Goal: Transaction & Acquisition: Purchase product/service

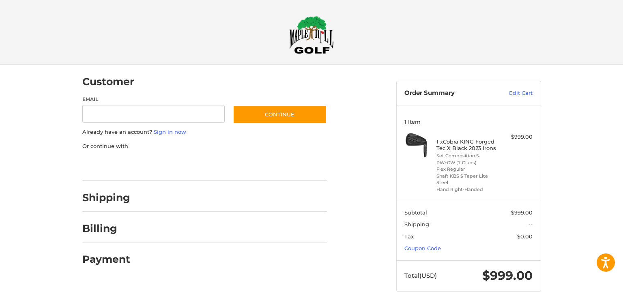
click at [311, 30] on img at bounding box center [311, 35] width 45 height 38
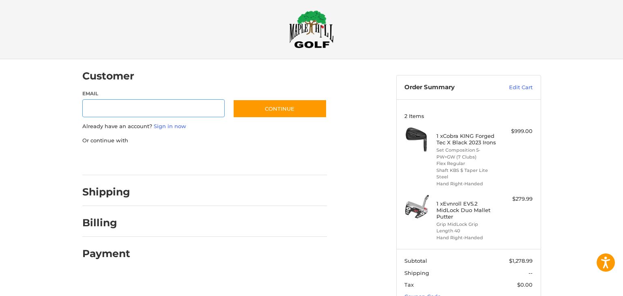
scroll to position [65, 0]
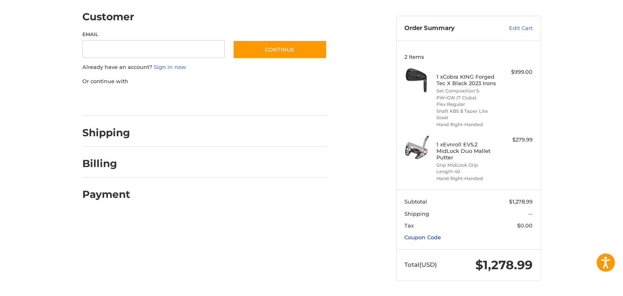
click at [427, 238] on link "Coupon Code" at bounding box center [422, 237] width 36 height 6
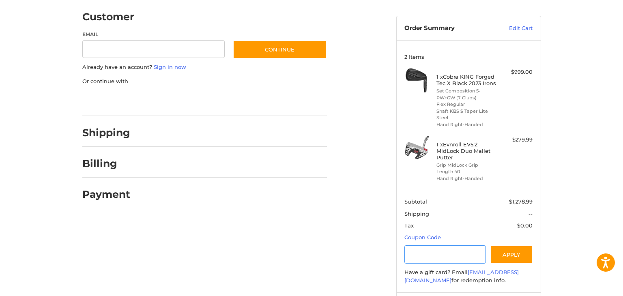
click at [421, 251] on input "Gift Certificate or Coupon Code" at bounding box center [445, 254] width 82 height 18
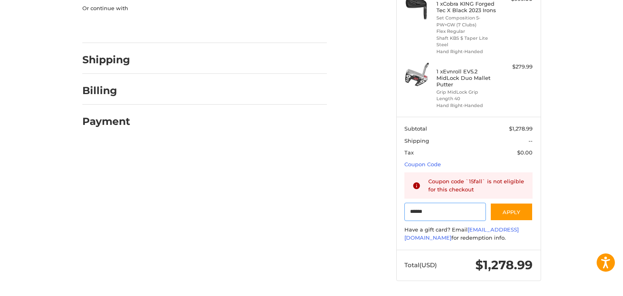
scroll to position [0, 0]
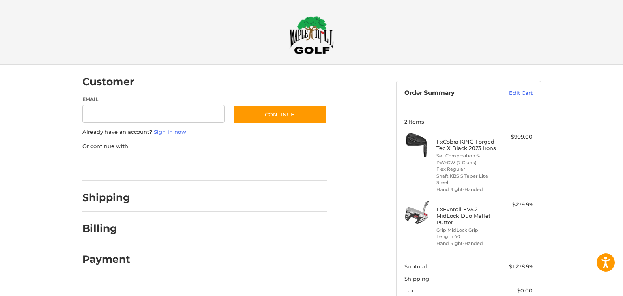
type input "******"
